Goal: Find specific fact: Find specific page/section

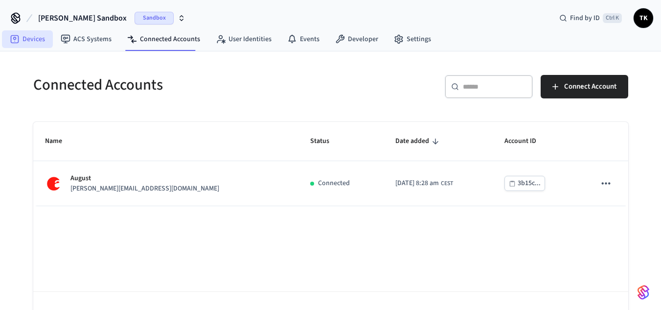
click at [43, 42] on link "Devices" at bounding box center [27, 39] width 51 height 18
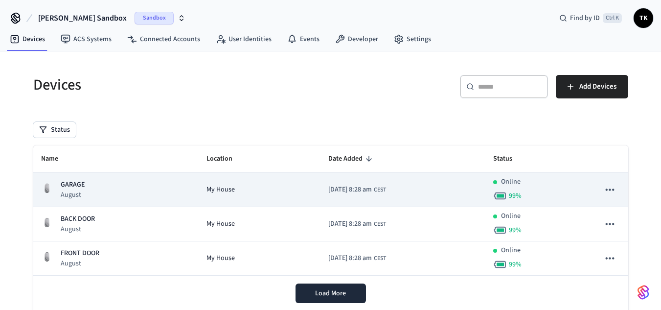
click at [171, 187] on div "GARAGE August" at bounding box center [116, 190] width 150 height 20
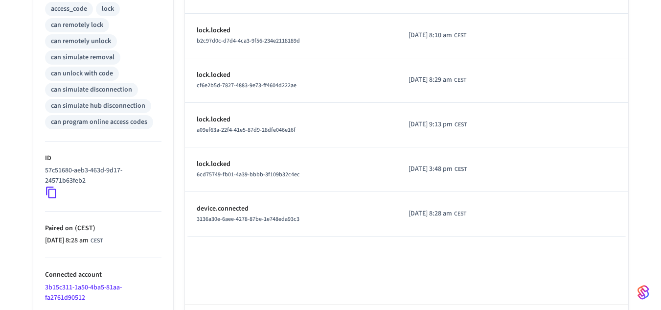
scroll to position [464, 0]
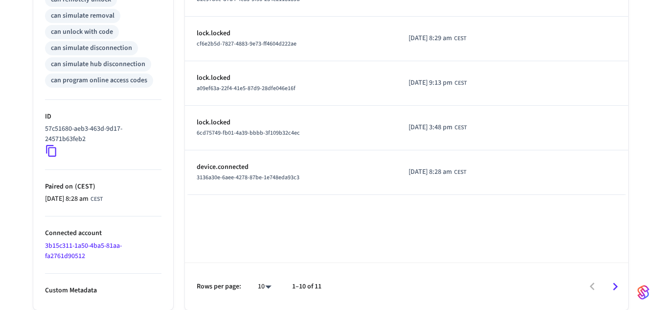
click at [55, 149] on icon at bounding box center [51, 150] width 13 height 13
click at [51, 149] on icon at bounding box center [51, 150] width 13 height 13
drag, startPoint x: 44, startPoint y: 126, endPoint x: 93, endPoint y: 141, distance: 51.6
click at [93, 141] on ul "Type August Status Online Battery 100 % Lock Status Unlocked Location My House …" at bounding box center [103, 3] width 140 height 613
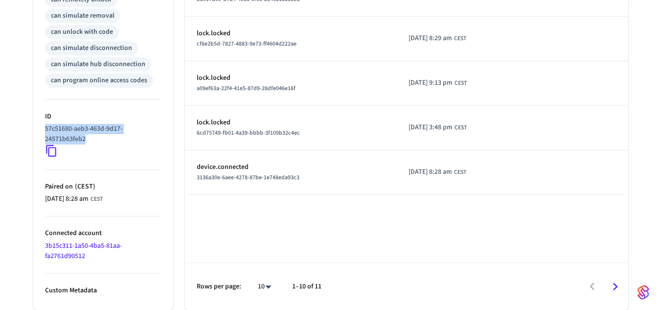
copy p "57c51680-aeb3-463d-9d17-24571b63feb2"
